Goal: Find contact information: Find contact information

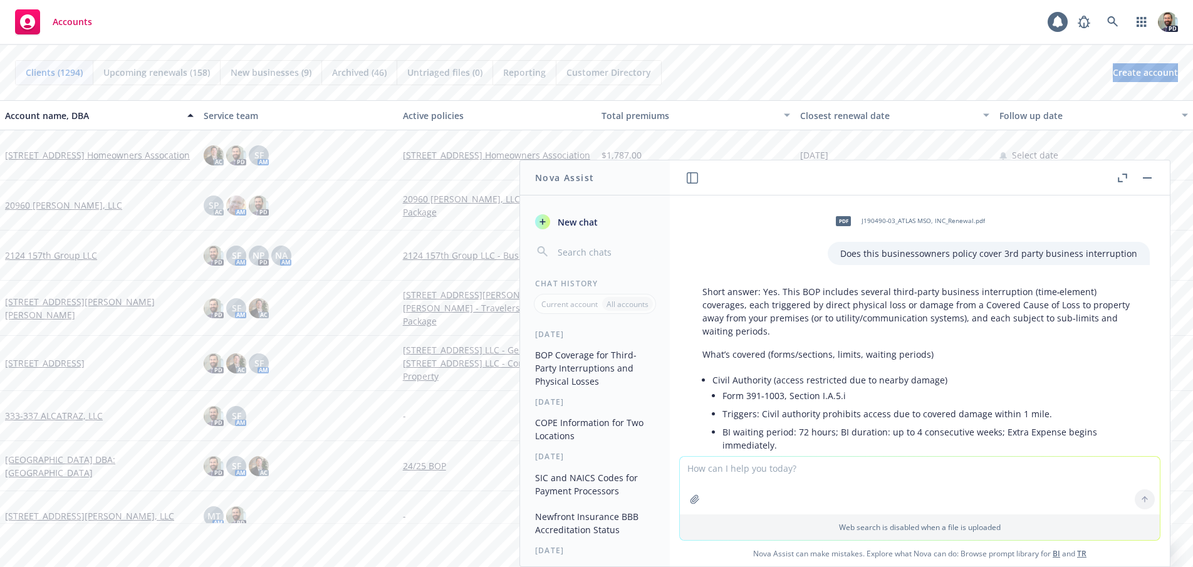
scroll to position [1769, 0]
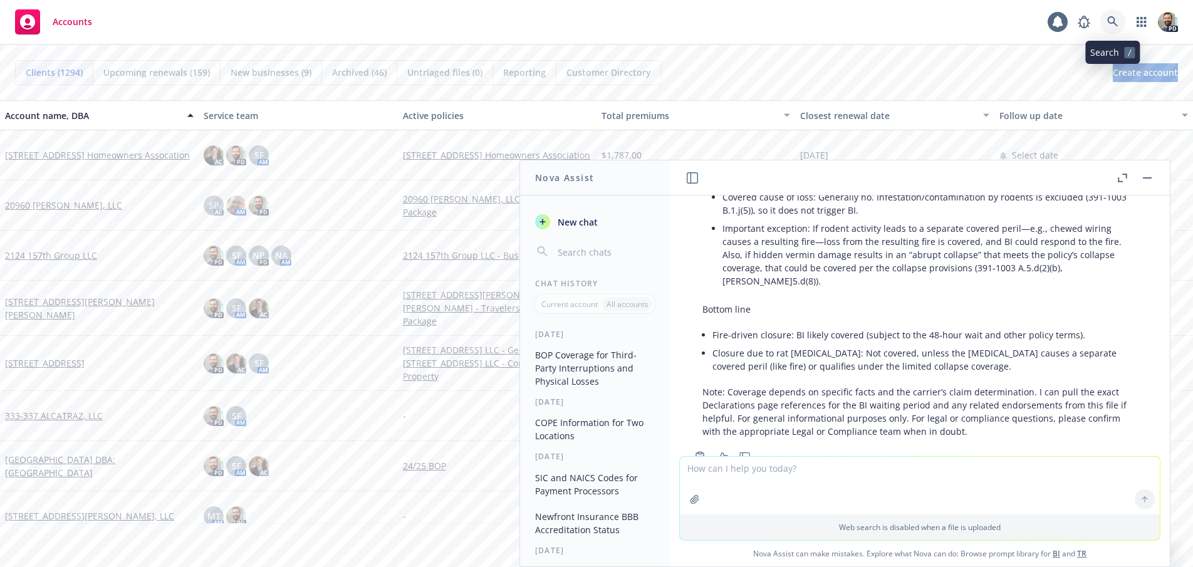
click at [1109, 18] on icon at bounding box center [1112, 21] width 11 height 11
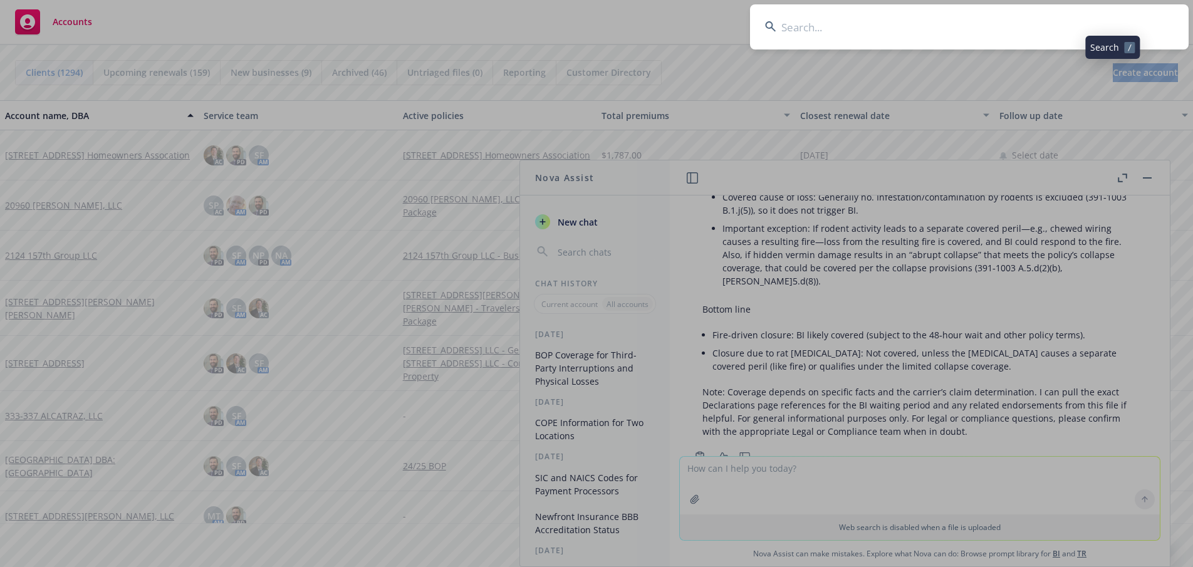
click at [1101, 19] on input at bounding box center [969, 26] width 439 height 45
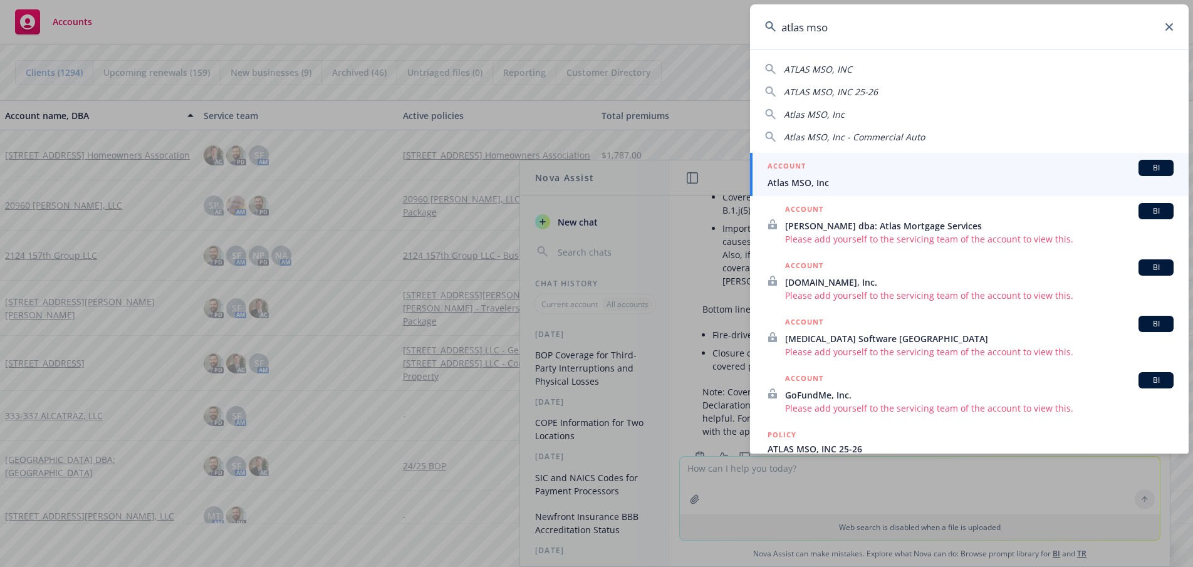
type input "atlas mso"
click at [795, 179] on span "Atlas MSO, Inc" at bounding box center [971, 182] width 406 height 13
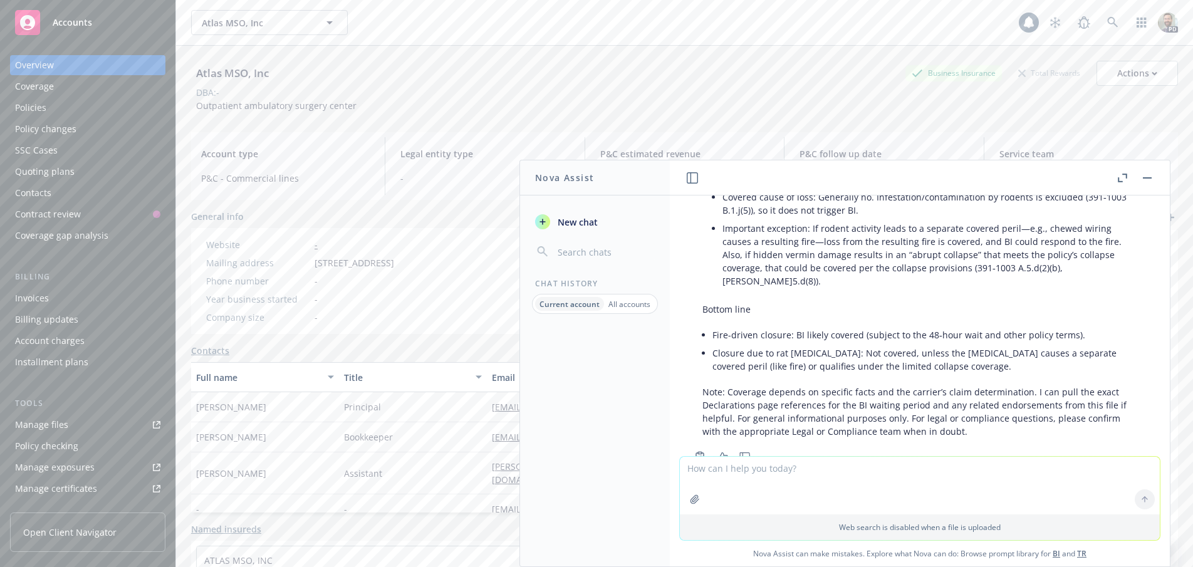
click at [449, 107] on div "Atlas MSO, Inc Business Insurance Total Rewards Actions DBA: - Outpatient ambul…" at bounding box center [684, 86] width 987 height 51
click at [1148, 174] on button "button" at bounding box center [1147, 177] width 15 height 15
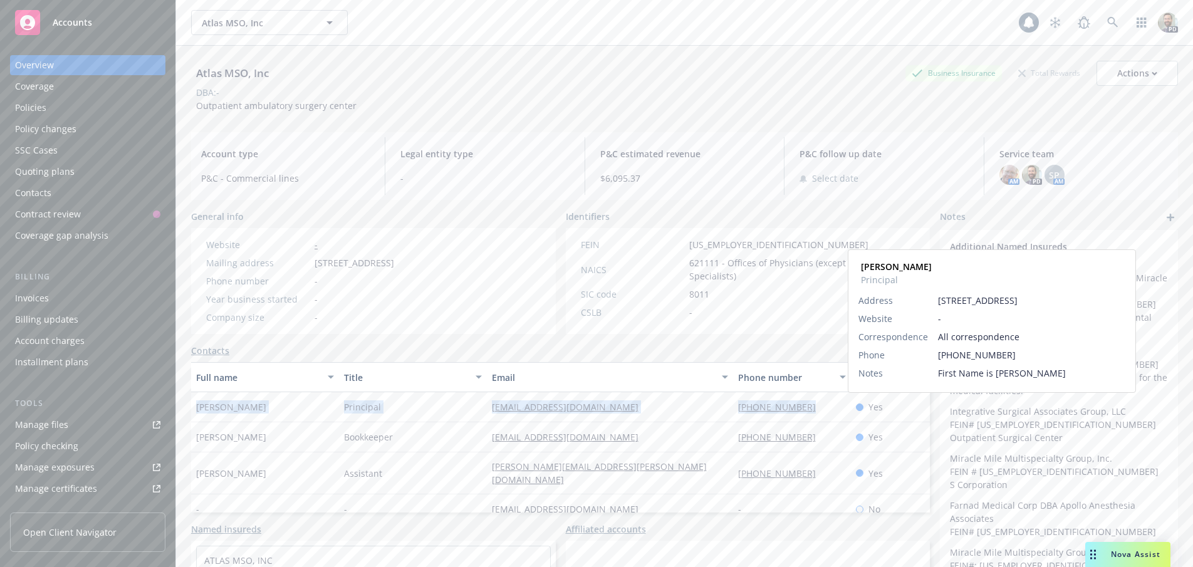
drag, startPoint x: 194, startPoint y: 405, endPoint x: 856, endPoint y: 402, distance: 662.3
click at [856, 402] on div "Dr. Shahbaz Farnad Principal sfarnad@gmail.com 323-433-7744 Yes Dr. Shahbaz Far…" at bounding box center [560, 407] width 739 height 30
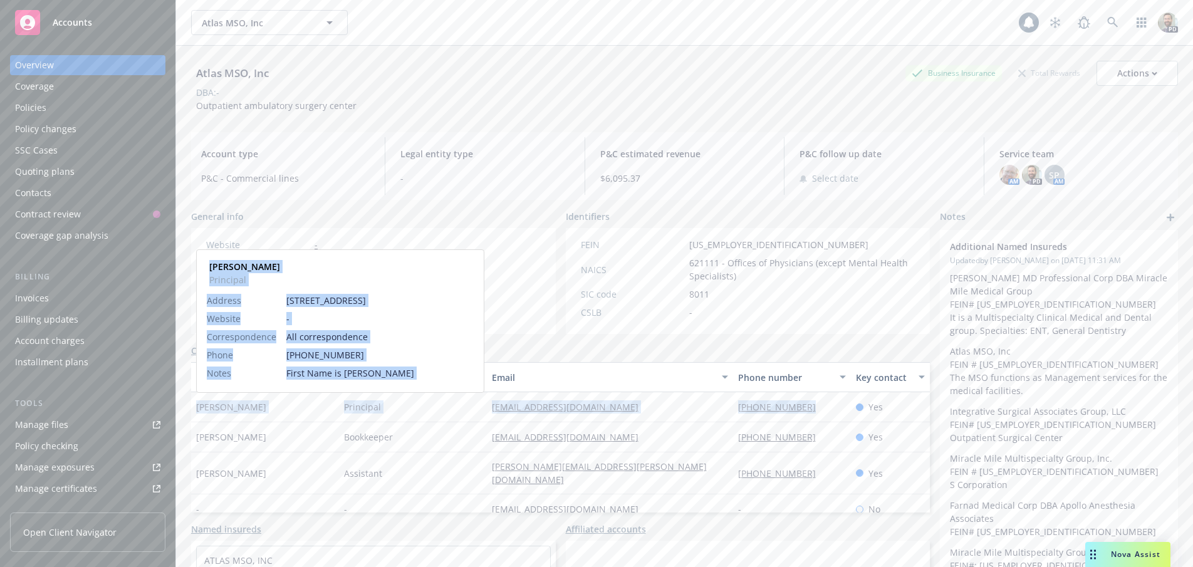
copy div "Dr. Shahbaz Farnad Principal sfarnad@gmail.com 323-433-7744"
